Goal: Navigation & Orientation: Find specific page/section

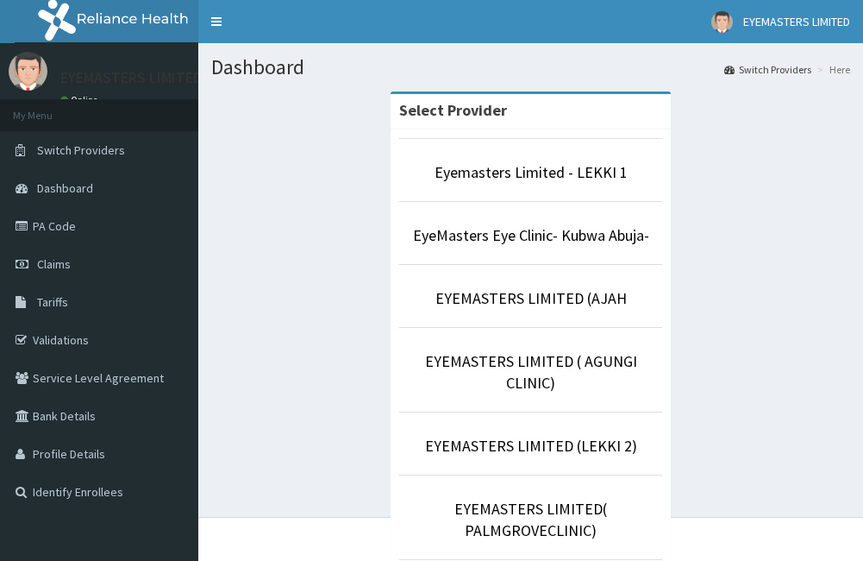
click at [566, 457] on ul "Eyemasters Limited - LEKKI 1 EyeMasters Eye Clinic- Kubwa Abuja- EYEMASTERS LIM…" at bounding box center [531, 485] width 264 height 694
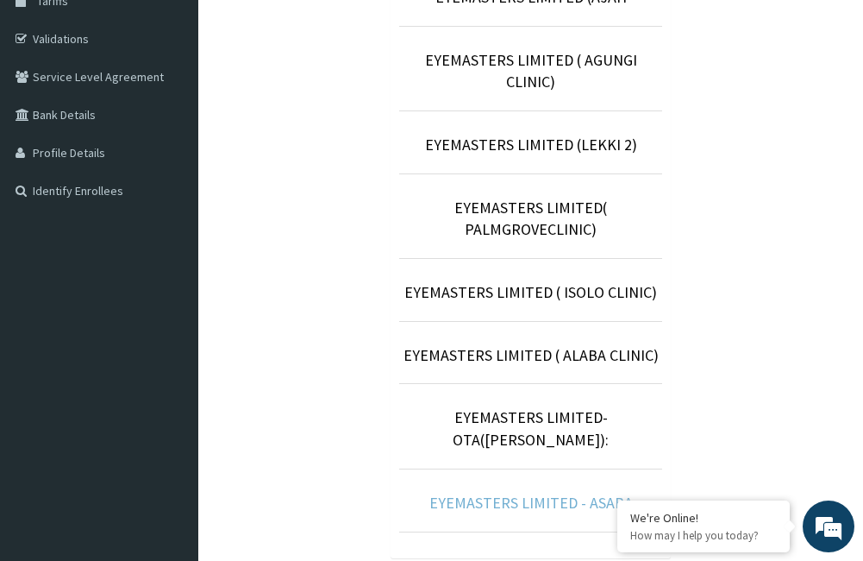
click at [574, 492] on link "EYEMASTERS LIMITED - ASABA" at bounding box center [531, 502] width 204 height 20
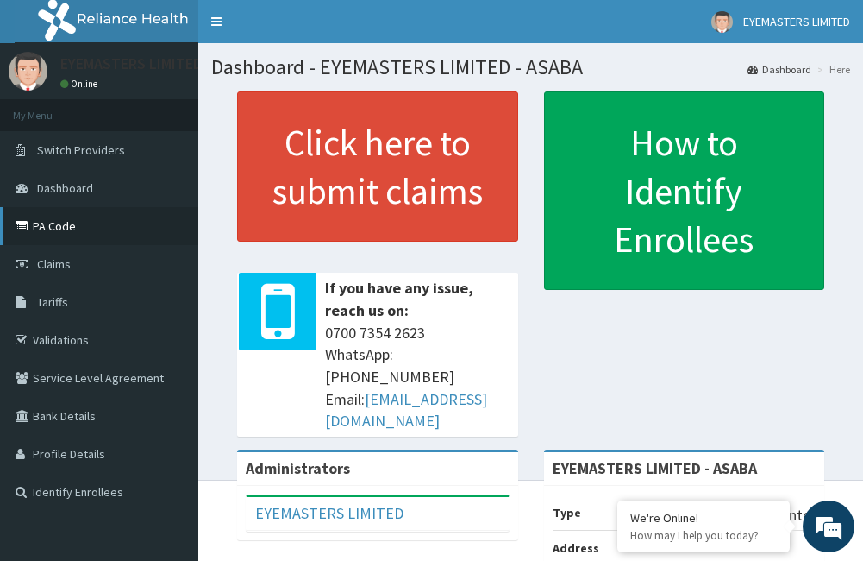
click at [61, 222] on link "PA Code" at bounding box center [99, 226] width 198 height 38
